Goal: Information Seeking & Learning: Learn about a topic

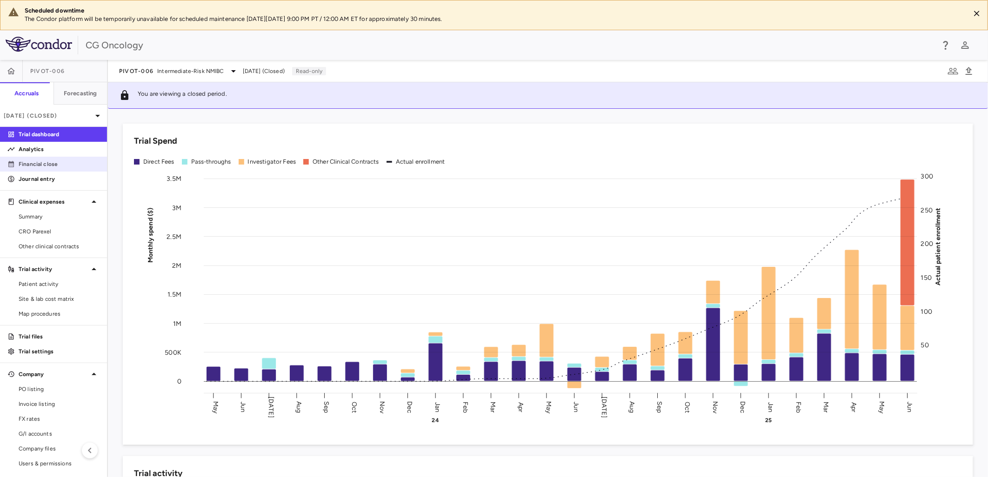
click at [65, 164] on p "Financial close" at bounding box center [59, 164] width 81 height 8
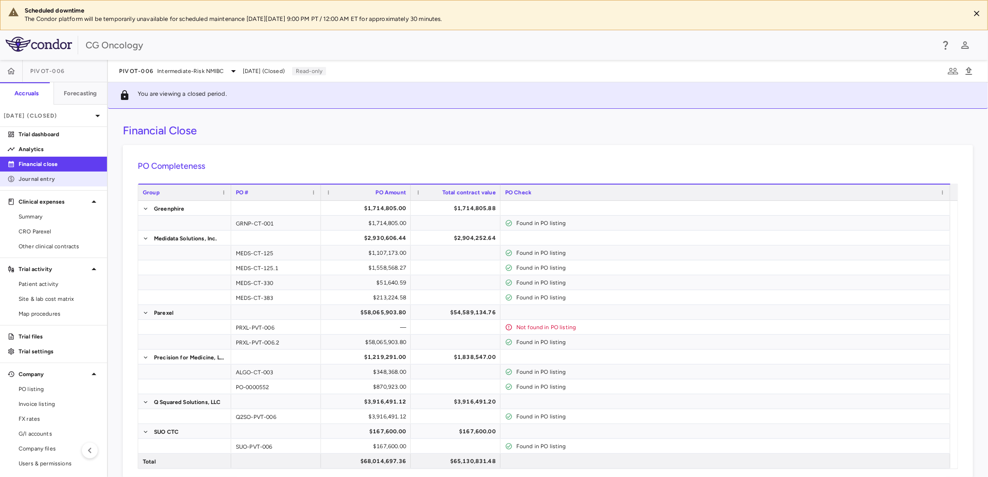
click at [58, 180] on p "Journal entry" at bounding box center [59, 179] width 81 height 8
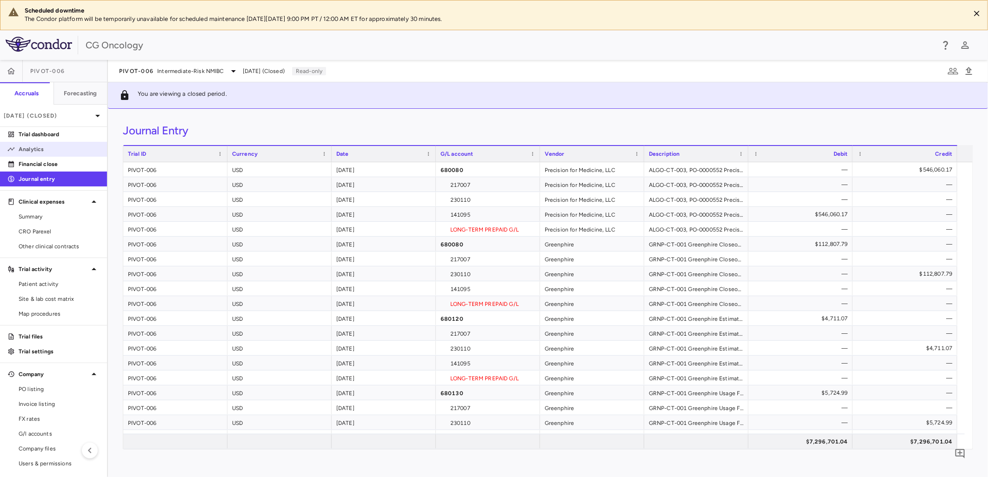
click at [50, 151] on p "Analytics" at bounding box center [59, 149] width 81 height 8
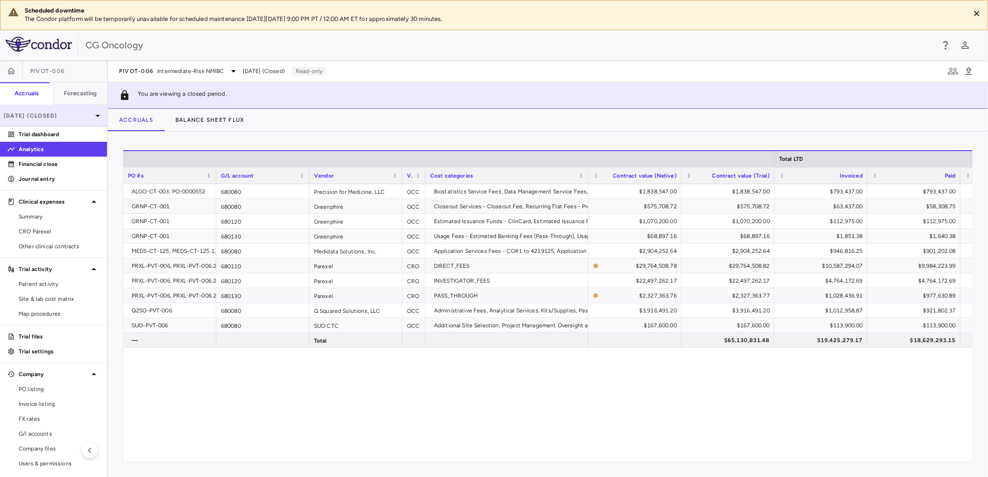
click at [73, 118] on p "[DATE] (Closed)" at bounding box center [48, 116] width 88 height 8
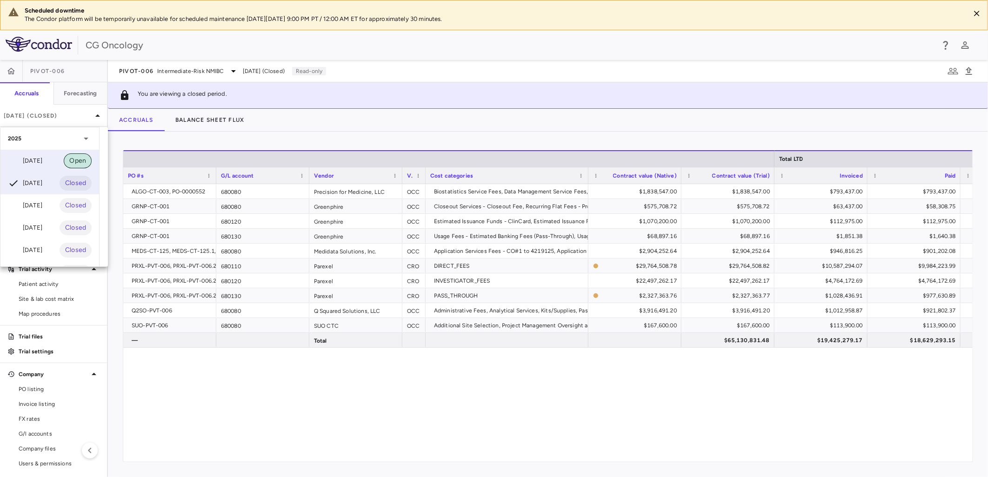
click at [67, 159] on span "Open" at bounding box center [78, 161] width 28 height 10
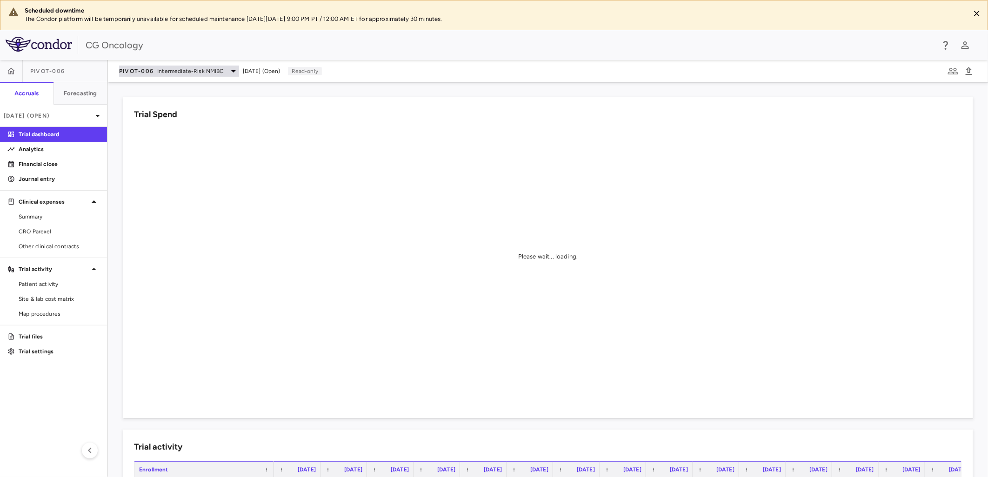
click at [230, 72] on icon at bounding box center [233, 71] width 11 height 11
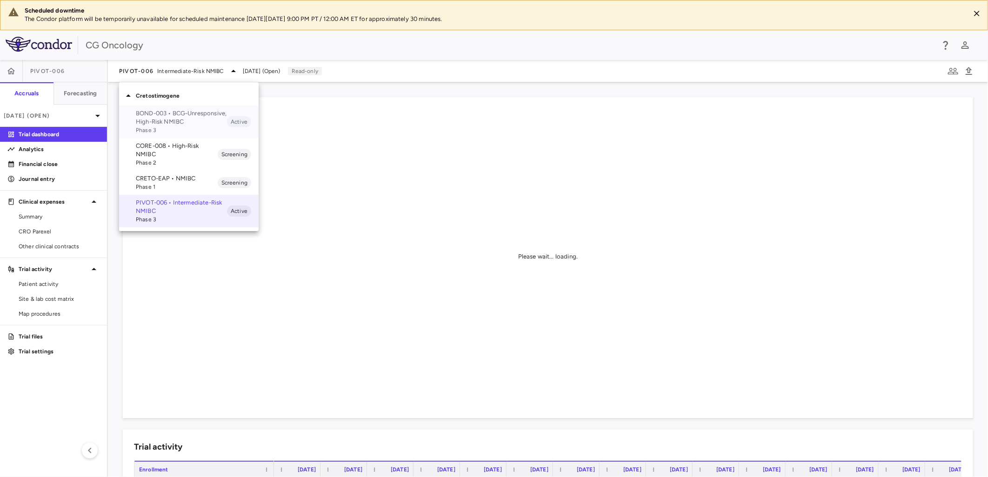
click at [169, 126] on span "Phase 3" at bounding box center [181, 130] width 91 height 8
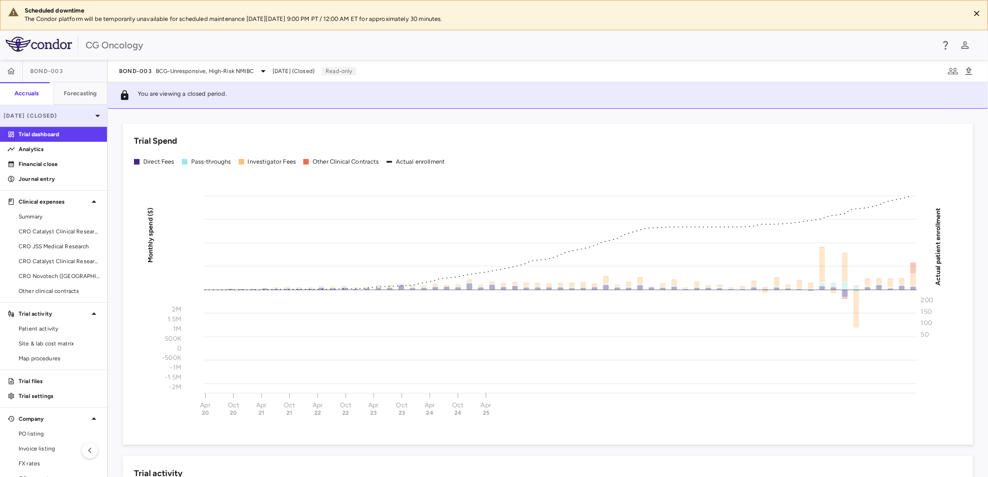
click at [92, 116] on icon at bounding box center [97, 115] width 11 height 11
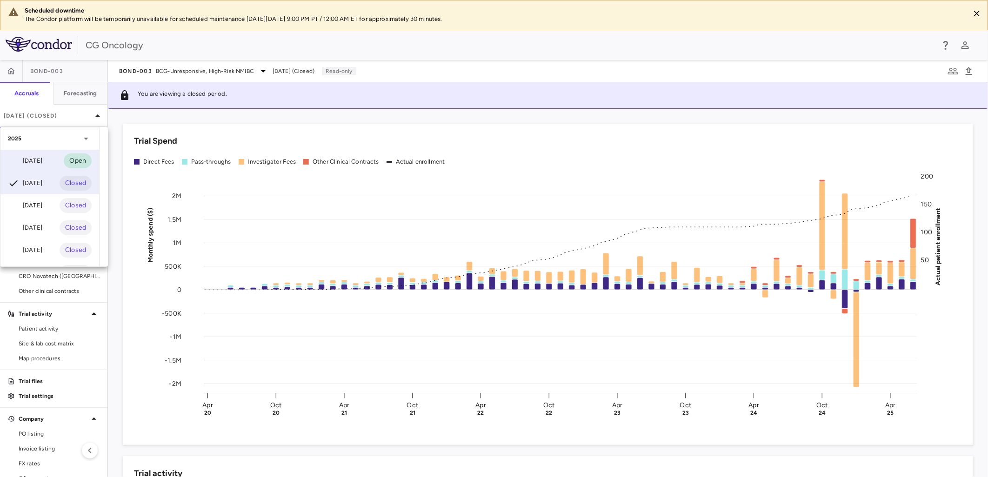
click at [53, 164] on div "[DATE] Open" at bounding box center [49, 161] width 99 height 22
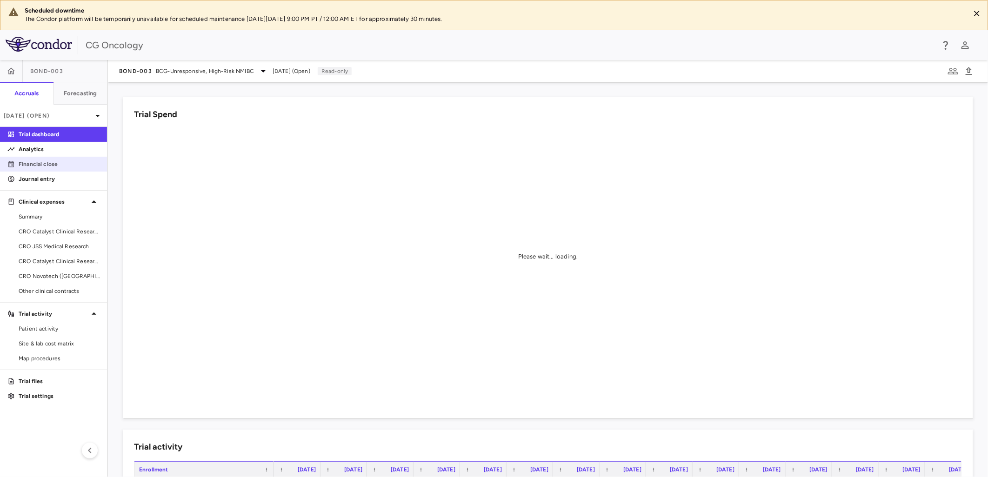
click at [56, 166] on p "Financial close" at bounding box center [59, 164] width 81 height 8
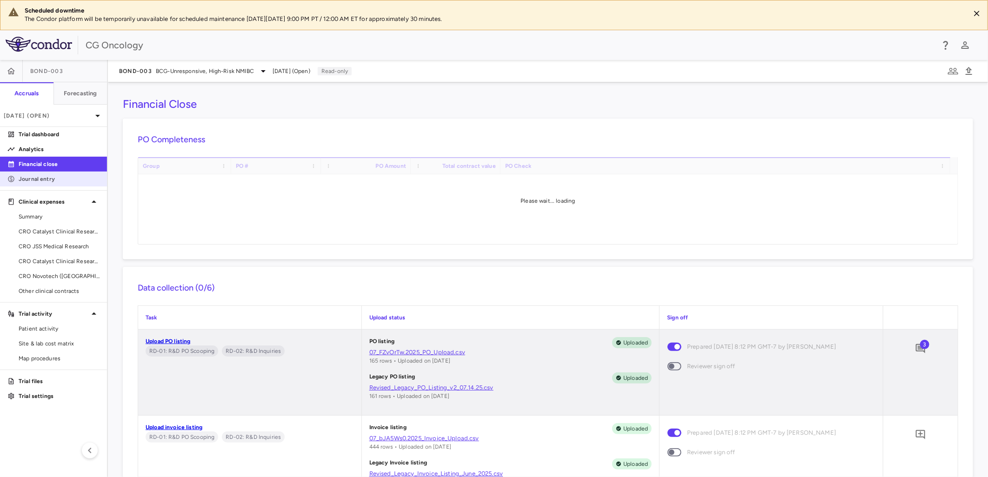
click at [77, 176] on p "Journal entry" at bounding box center [59, 179] width 81 height 8
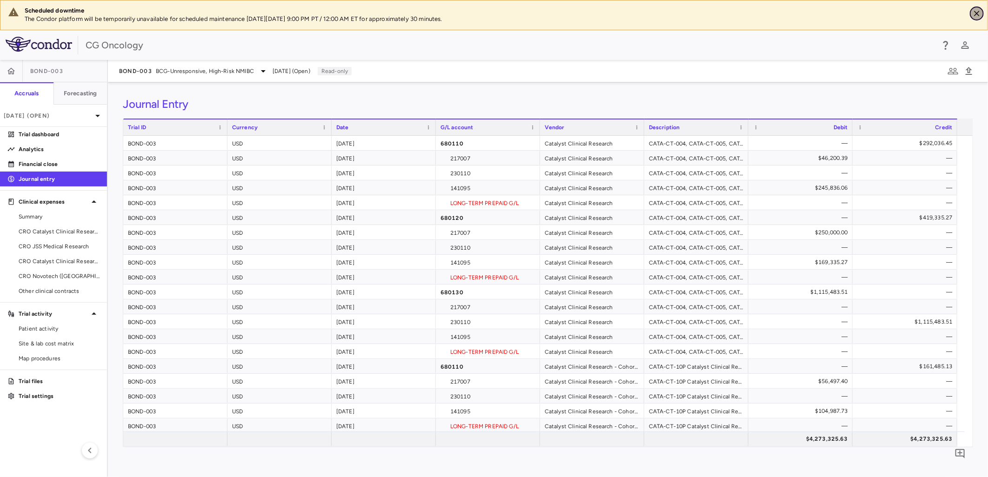
click at [976, 16] on icon "Close" at bounding box center [976, 13] width 9 height 9
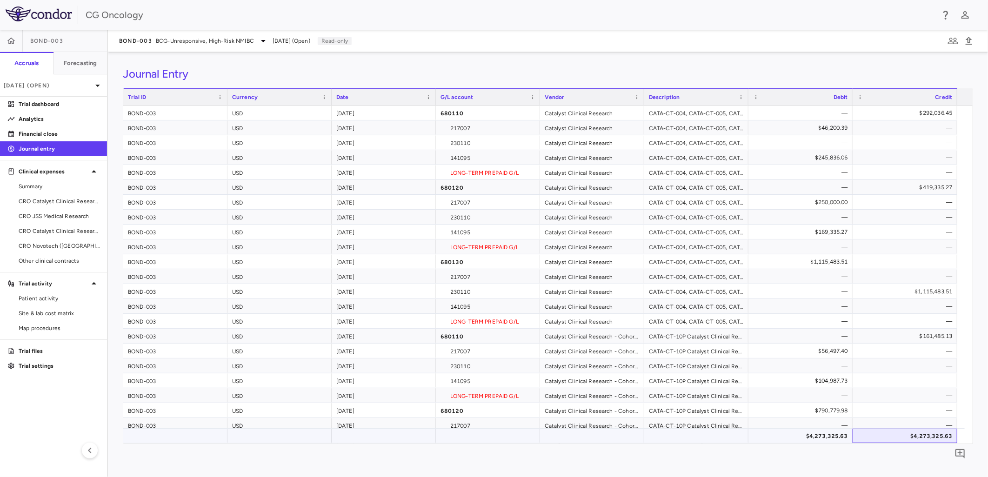
click at [928, 438] on div "$4,273,325.63" at bounding box center [907, 436] width 92 height 15
click at [817, 440] on div "$4,273,325.63" at bounding box center [802, 436] width 91 height 15
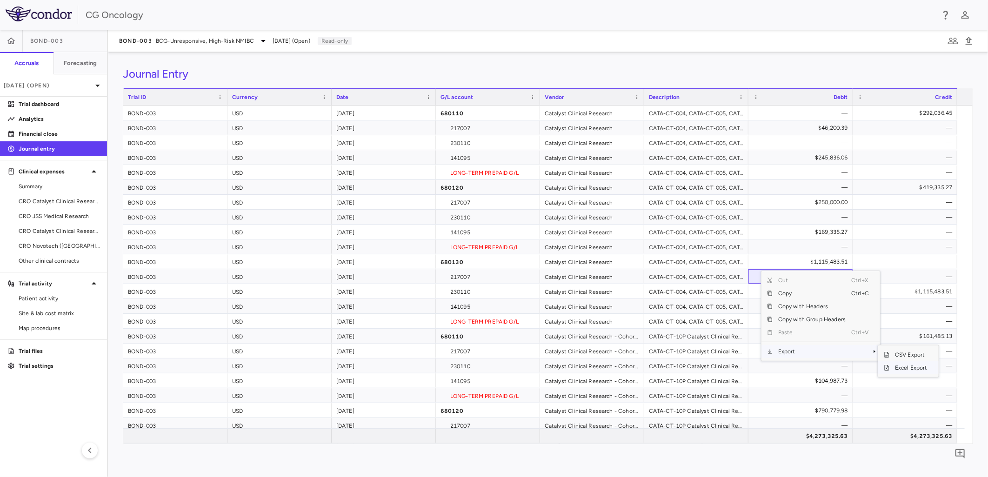
click at [903, 366] on span "Excel Export" at bounding box center [911, 367] width 44 height 13
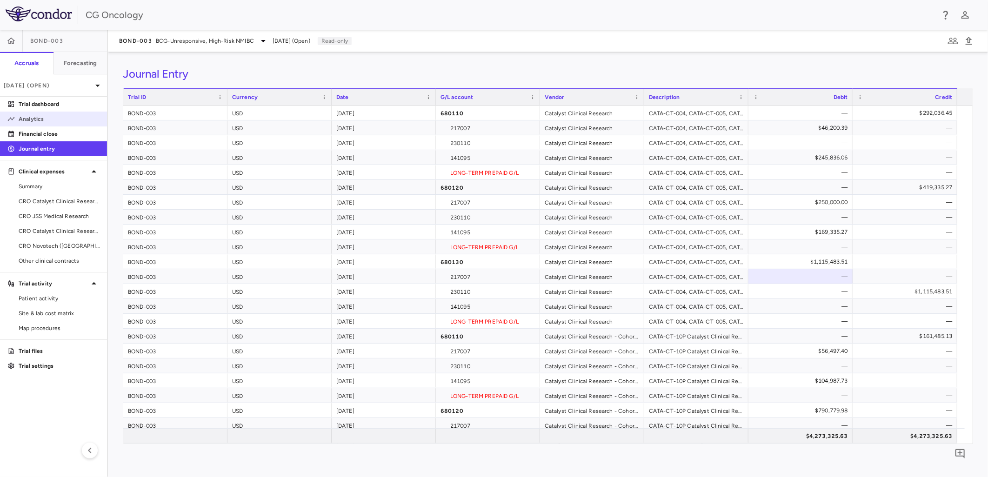
click at [50, 119] on p "Analytics" at bounding box center [59, 119] width 81 height 8
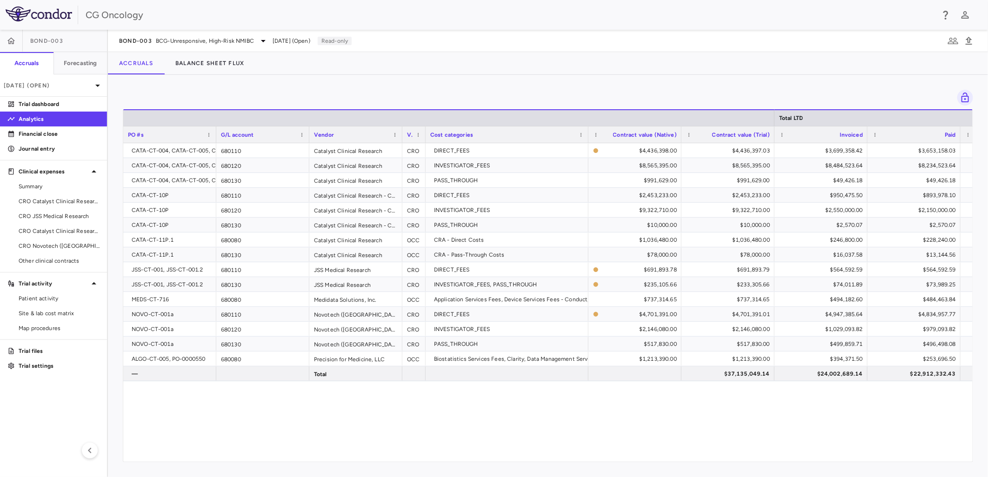
click at [201, 82] on div "Drag here to set row groups Drag here to set column labels Total LTD PO #s G/L …" at bounding box center [548, 276] width 880 height 402
click at [848, 372] on div "$24,002,689.14" at bounding box center [823, 374] width 80 height 15
click at [751, 329] on span "Context Menu" at bounding box center [760, 328] width 20 height 13
click at [806, 341] on span "Excel Export" at bounding box center [810, 344] width 44 height 13
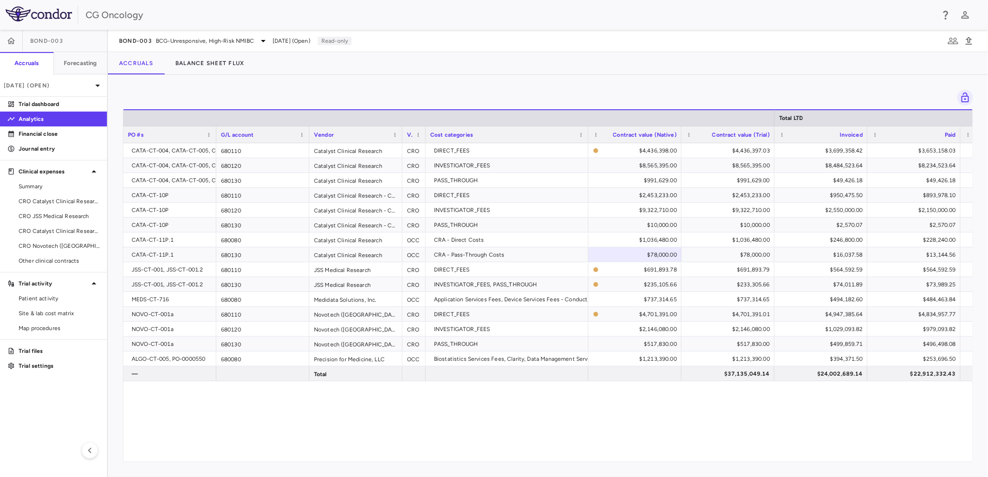
click at [634, 69] on div "Accruals Balance Sheet Flux" at bounding box center [548, 63] width 880 height 22
click at [216, 39] on span "BCG-Unresponsive, High-Risk NMIBC" at bounding box center [205, 41] width 98 height 8
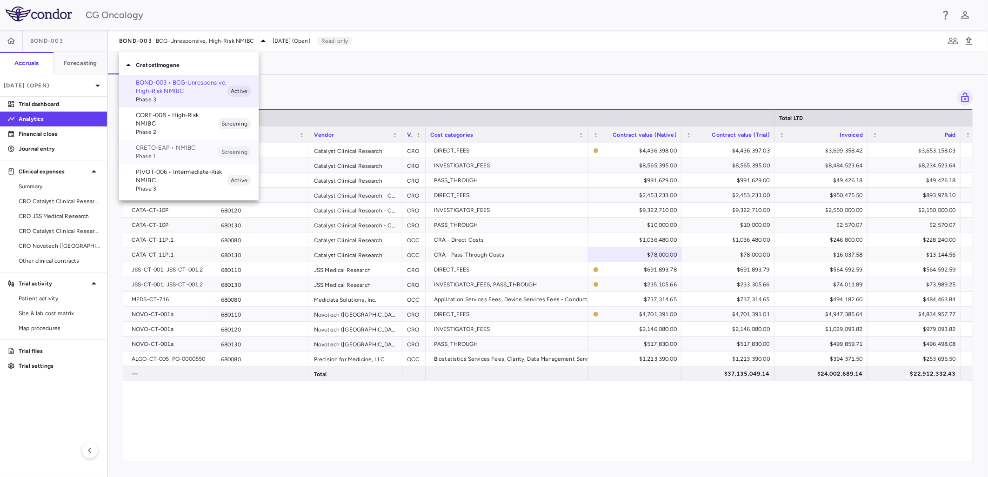
click at [179, 156] on span "Phase 1" at bounding box center [177, 156] width 82 height 8
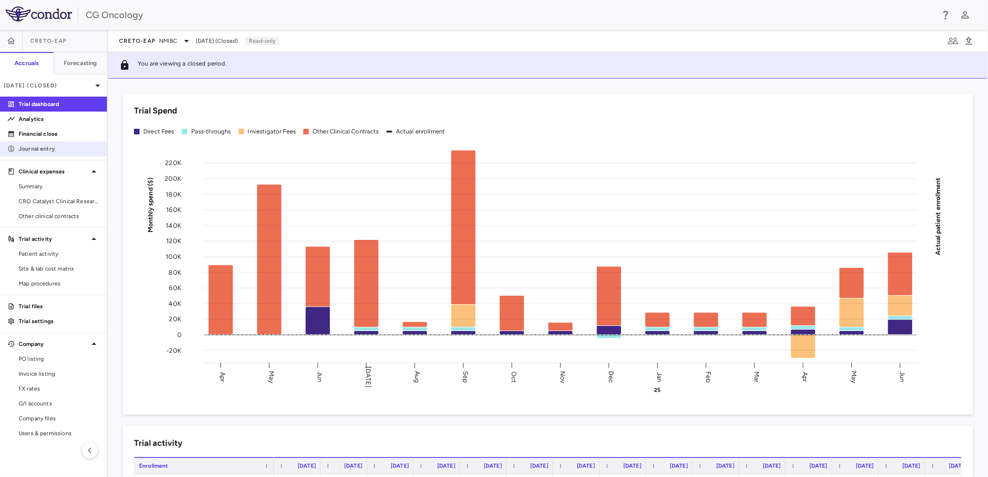
click at [72, 142] on link "Journal entry" at bounding box center [53, 149] width 107 height 14
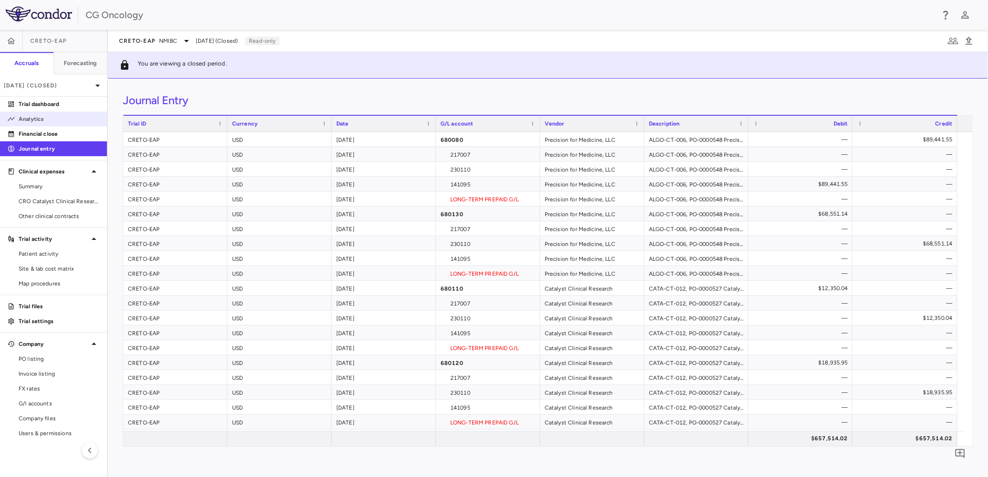
click at [61, 118] on p "Analytics" at bounding box center [59, 119] width 81 height 8
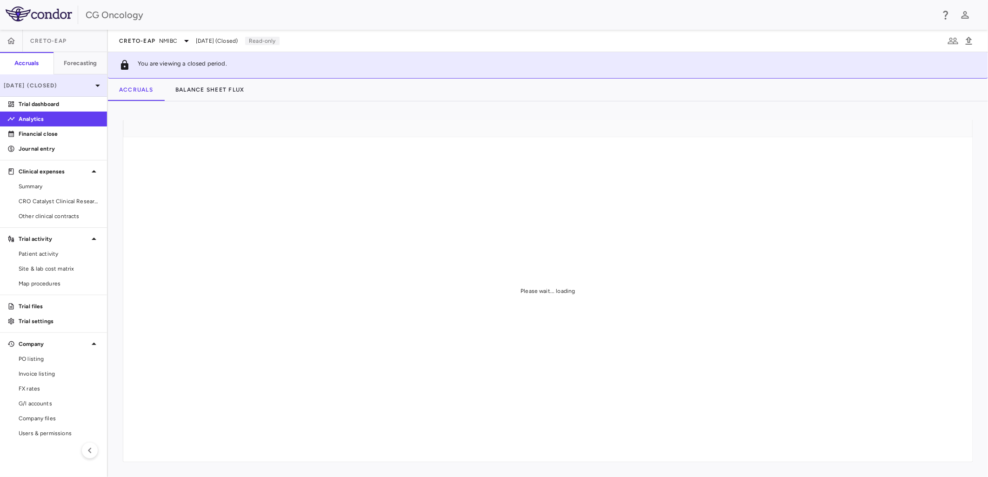
click at [76, 81] on p "[DATE] (Closed)" at bounding box center [48, 85] width 88 height 8
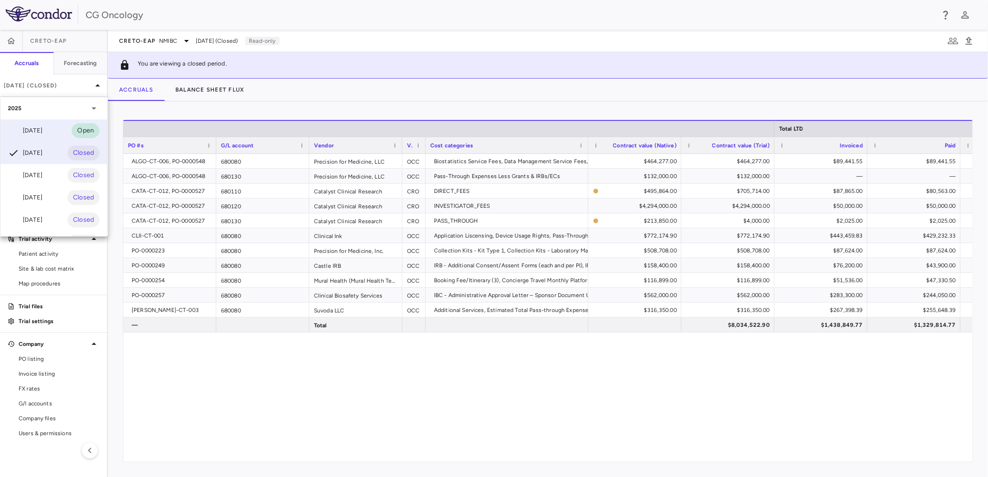
click at [49, 133] on div "[DATE] Open" at bounding box center [53, 131] width 107 height 22
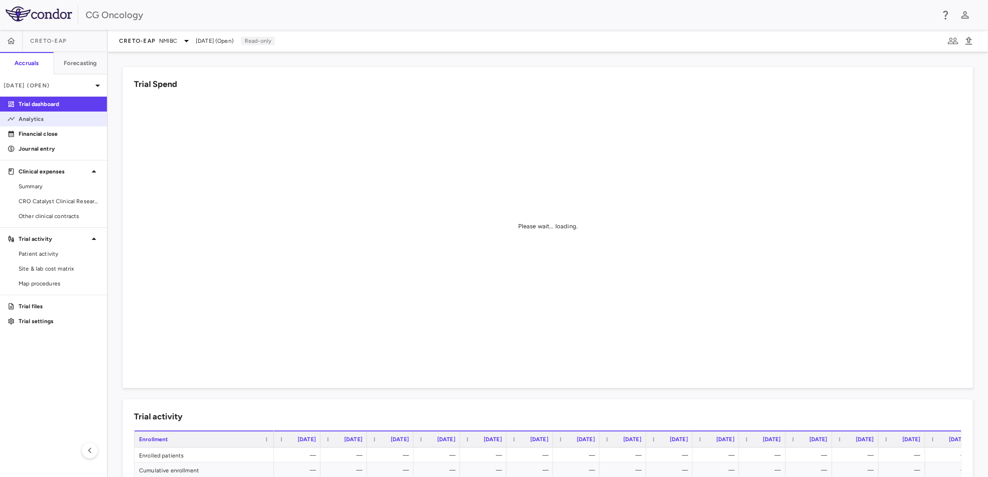
click at [61, 121] on p "Analytics" at bounding box center [59, 119] width 81 height 8
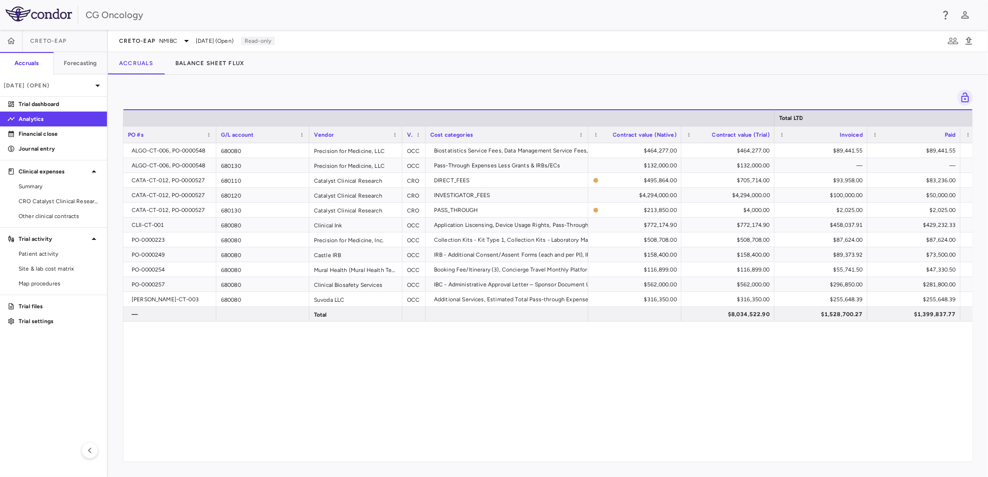
click at [892, 398] on div "ALGO-CT-006, PO-0000548 680080 Precision for Medicine, LLC OCC Biostatistics Se…" at bounding box center [547, 298] width 849 height 311
click at [833, 312] on div "$1,528,700.27" at bounding box center [823, 314] width 80 height 15
click at [59, 145] on p "Journal entry" at bounding box center [59, 149] width 81 height 8
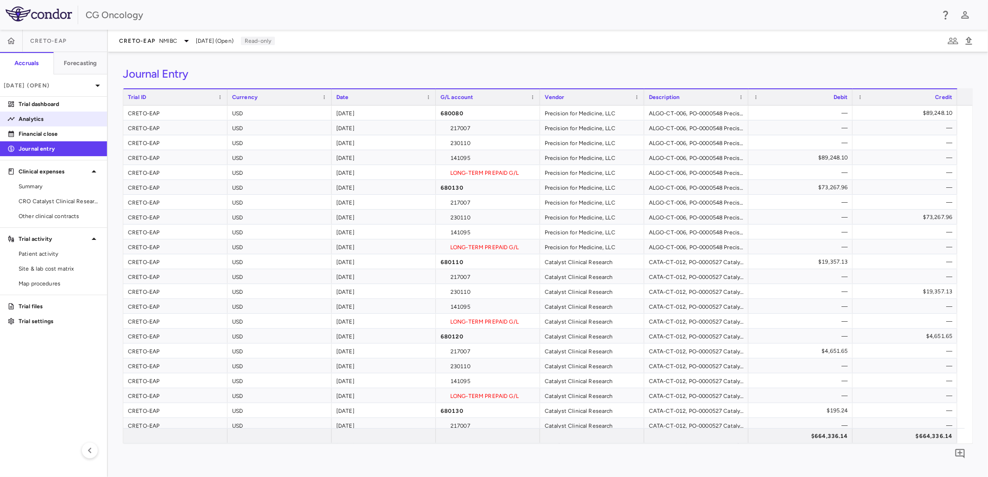
click at [33, 119] on p "Analytics" at bounding box center [59, 119] width 81 height 8
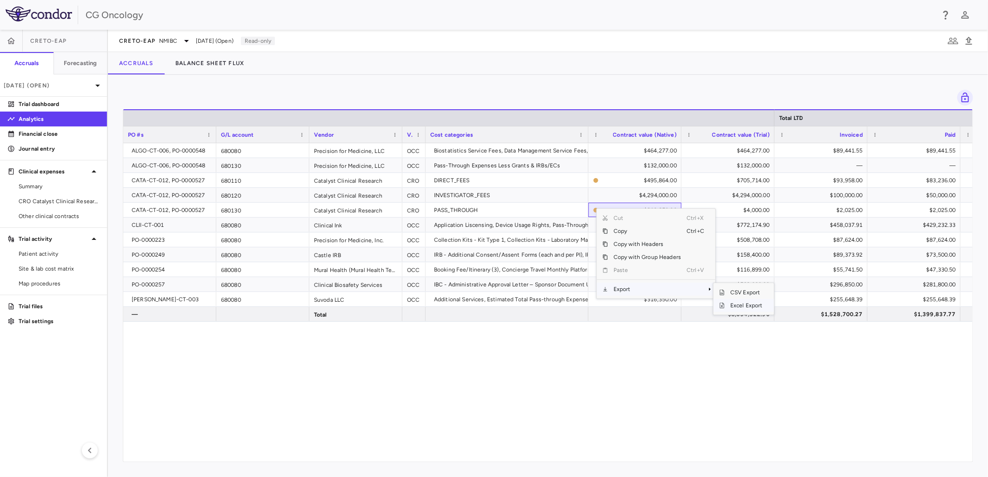
click at [742, 306] on span "Excel Export" at bounding box center [747, 305] width 44 height 13
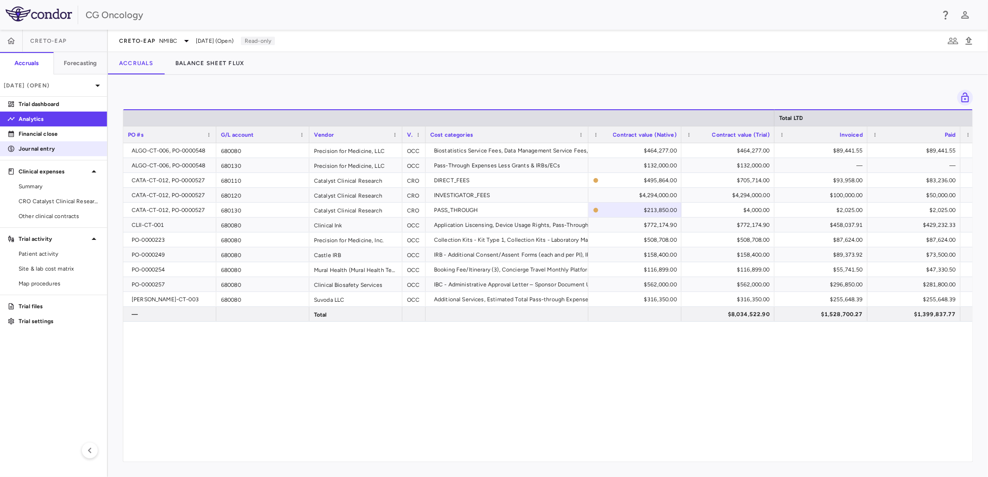
click at [55, 149] on p "Journal entry" at bounding box center [59, 149] width 81 height 8
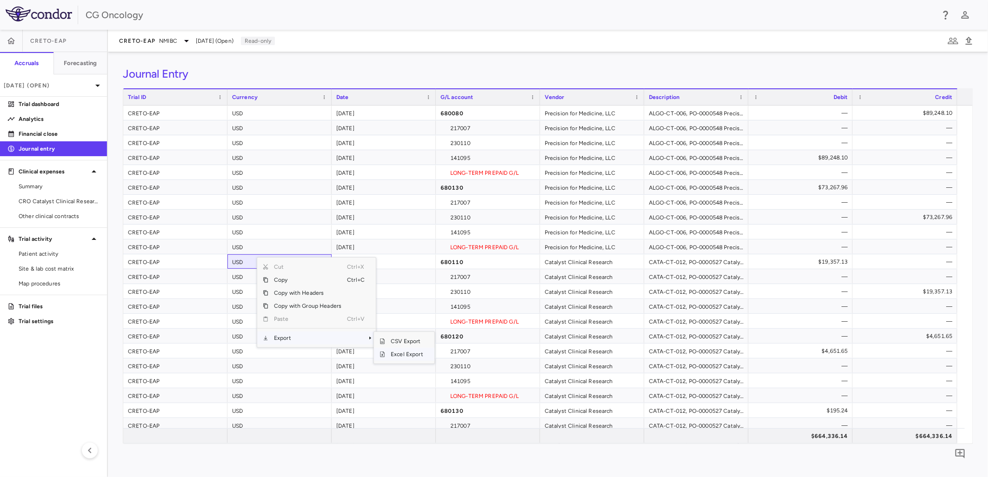
click at [410, 352] on span "Excel Export" at bounding box center [407, 354] width 44 height 13
click at [839, 435] on div "$664,336.14" at bounding box center [802, 436] width 91 height 15
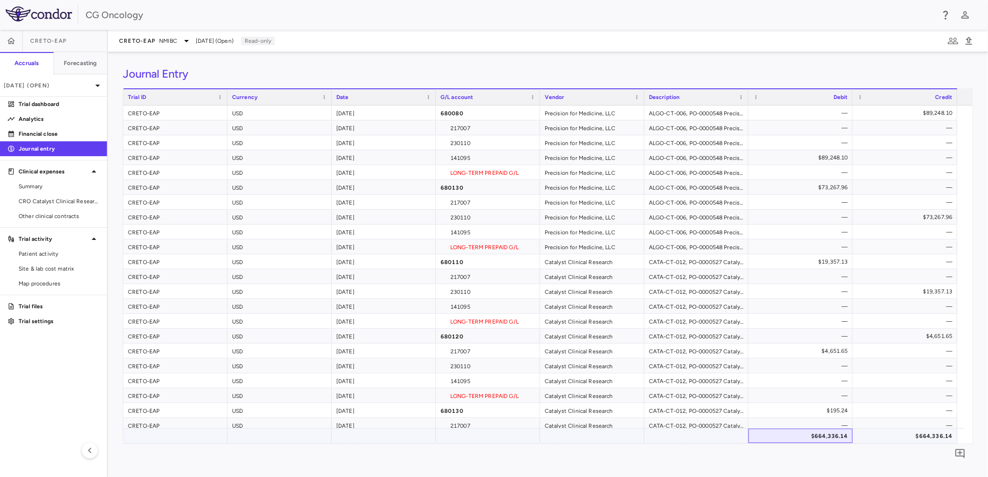
click at [839, 435] on div "$664,336.14" at bounding box center [802, 436] width 91 height 15
click at [728, 58] on div "Journal Entry Drag here to set row groups Drag here to set column labels Trial …" at bounding box center [548, 264] width 880 height 425
click at [157, 44] on div "CRETO-EAP NMIBC" at bounding box center [155, 40] width 73 height 11
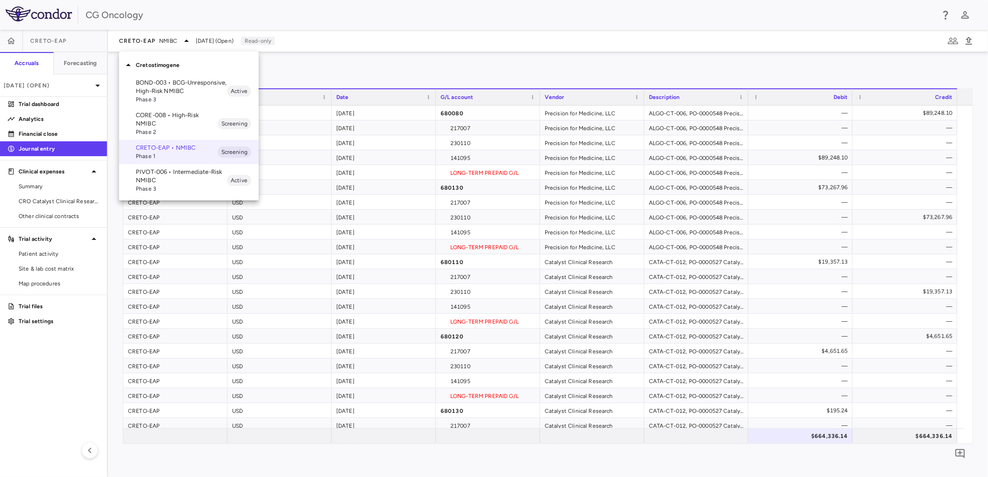
click at [175, 176] on p "PIVOT-006 • Intermediate-Risk NMIBC" at bounding box center [181, 176] width 91 height 17
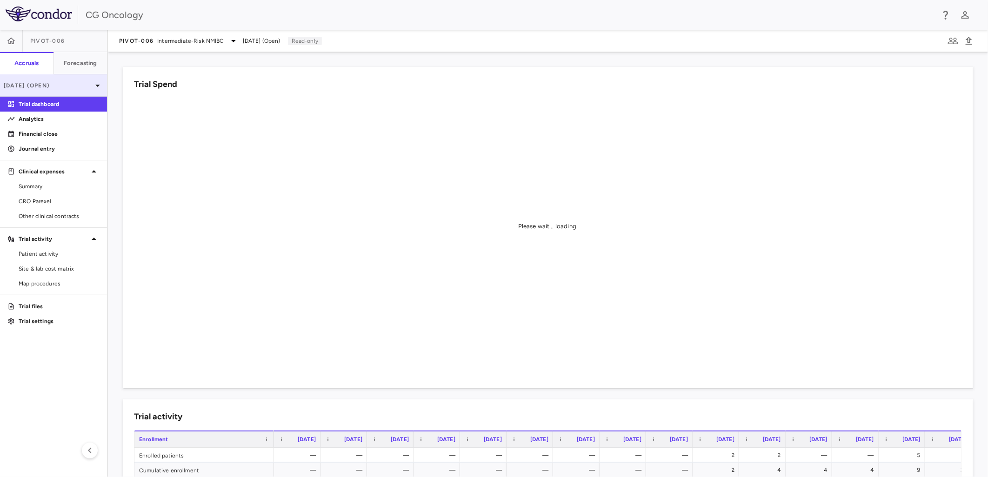
click at [72, 80] on div "[DATE] (Open)" at bounding box center [53, 85] width 107 height 22
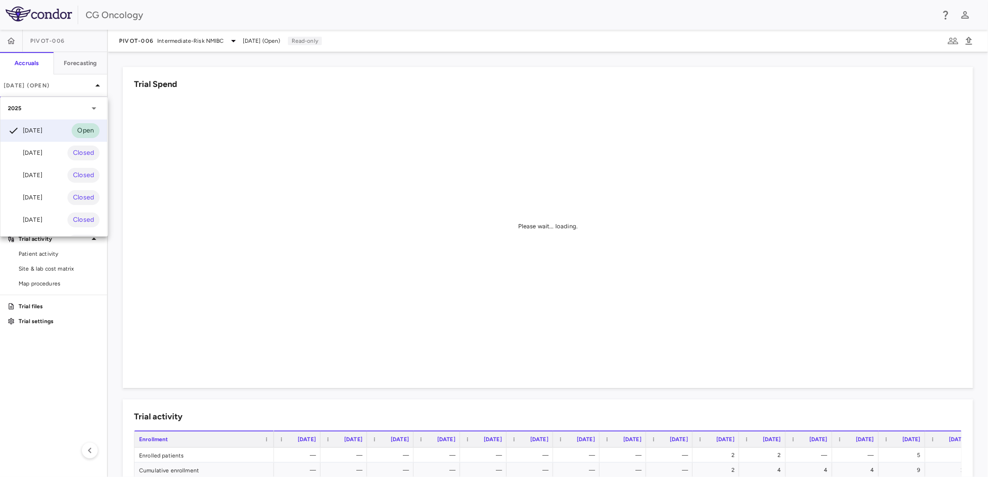
click at [72, 80] on div at bounding box center [494, 238] width 988 height 477
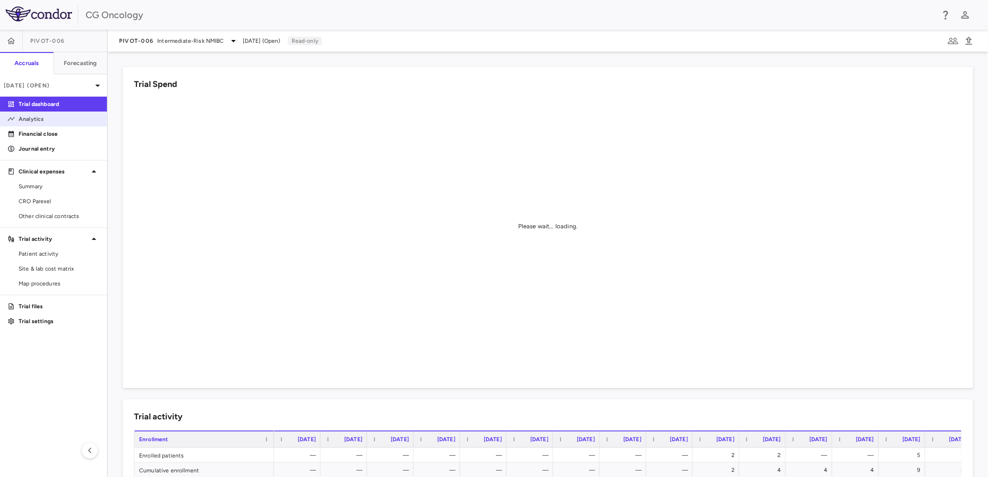
click at [57, 122] on p "Analytics" at bounding box center [59, 119] width 81 height 8
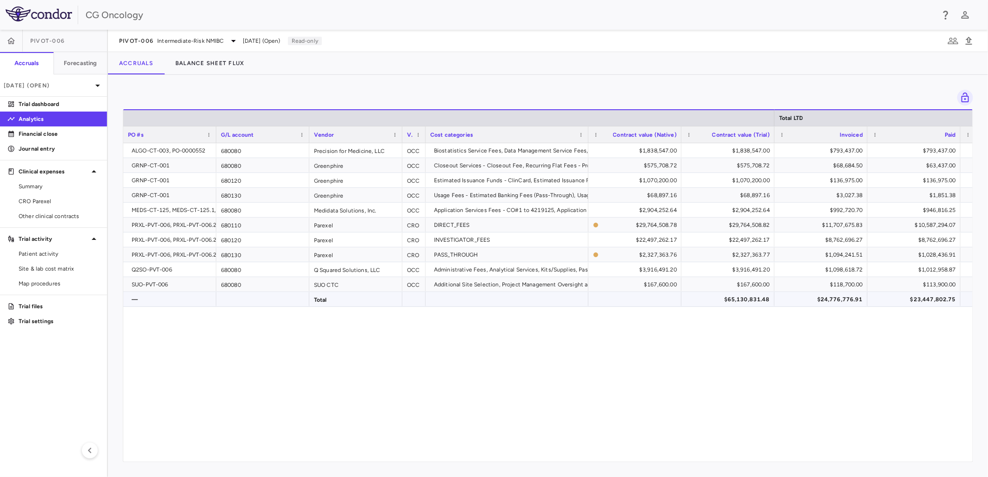
click at [841, 294] on div "$24,776,776.91" at bounding box center [823, 299] width 80 height 15
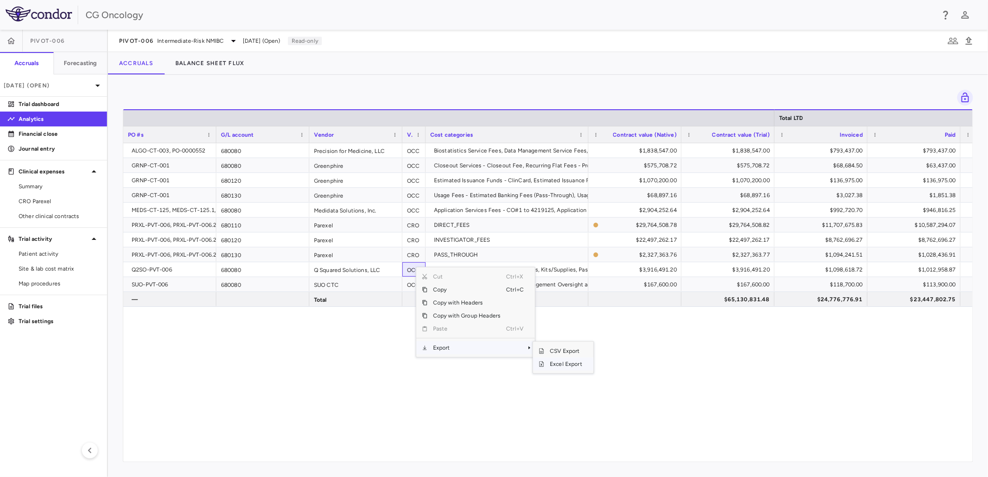
click at [561, 361] on span "Excel Export" at bounding box center [566, 364] width 44 height 13
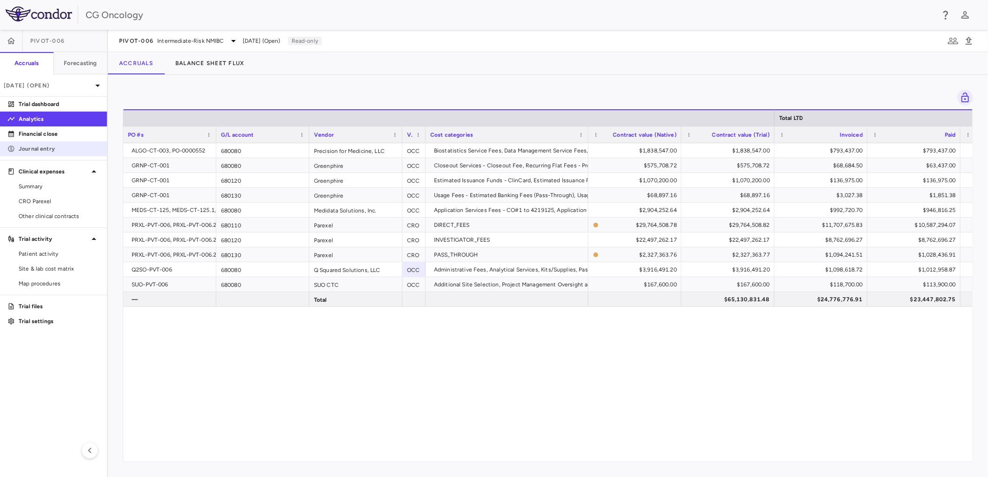
click at [71, 147] on p "Journal entry" at bounding box center [59, 149] width 81 height 8
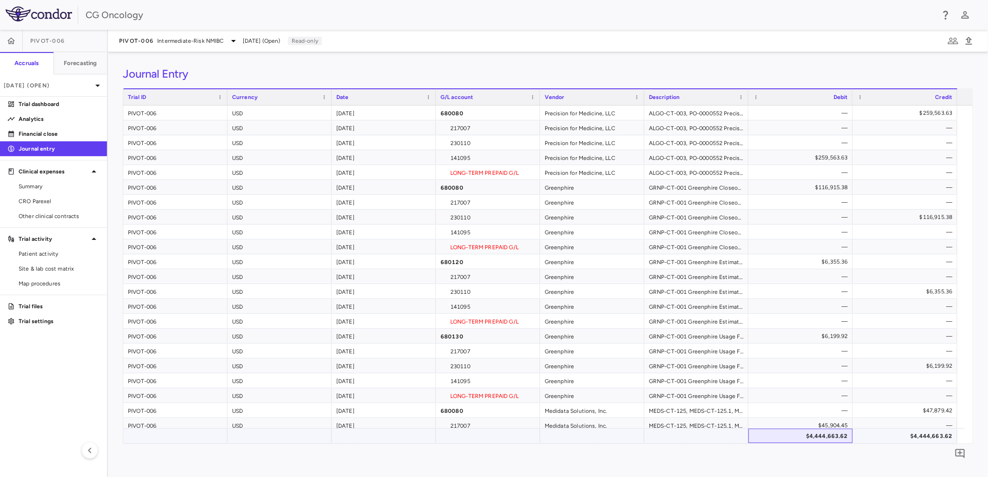
click at [832, 436] on div "$4,444,663.62" at bounding box center [802, 436] width 91 height 15
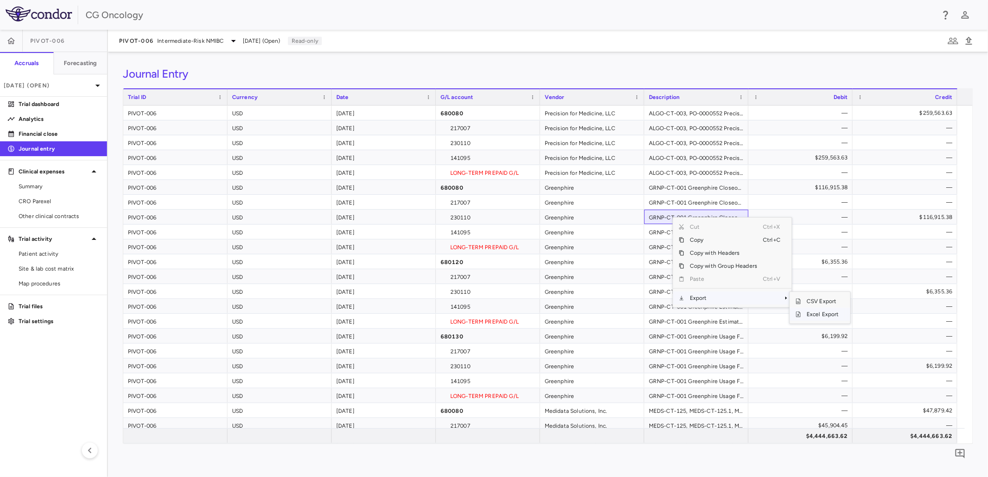
click at [812, 315] on span "Excel Export" at bounding box center [823, 314] width 44 height 13
